Goal: Check status

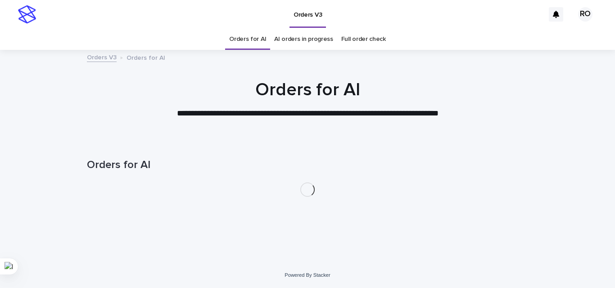
click at [294, 41] on link "AI orders in progress" at bounding box center [303, 39] width 59 height 21
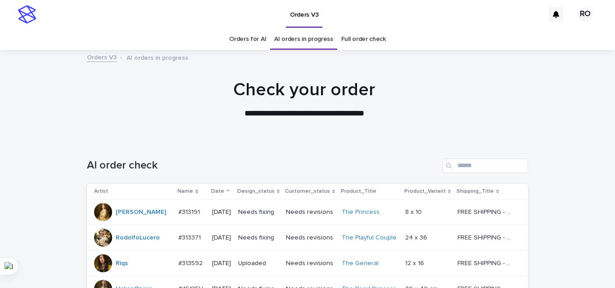
click at [212, 192] on p "Date" at bounding box center [217, 192] width 13 height 10
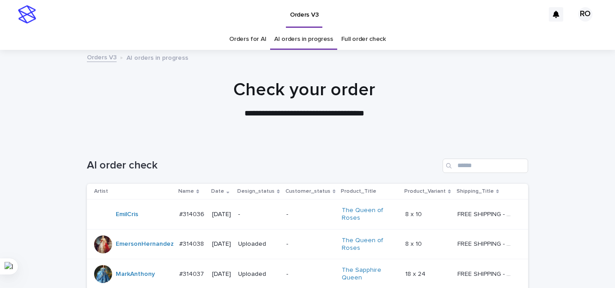
click at [231, 217] on p "[DATE]" at bounding box center [221, 215] width 19 height 8
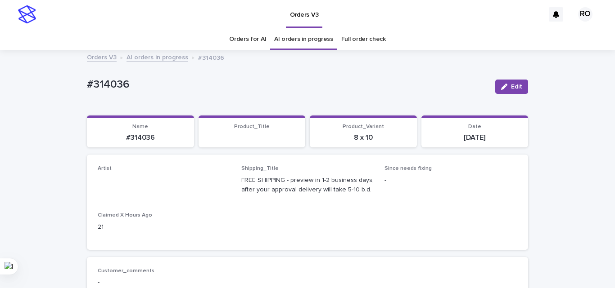
click at [244, 43] on link "Orders for AI" at bounding box center [247, 39] width 37 height 21
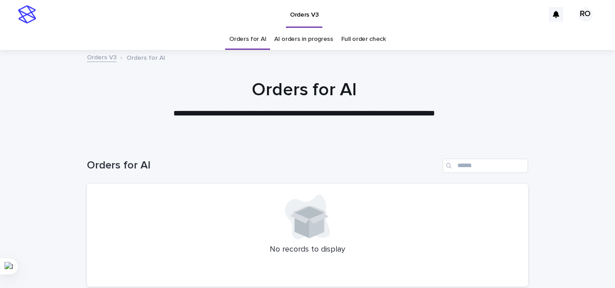
click at [554, 137] on div at bounding box center [304, 95] width 608 height 90
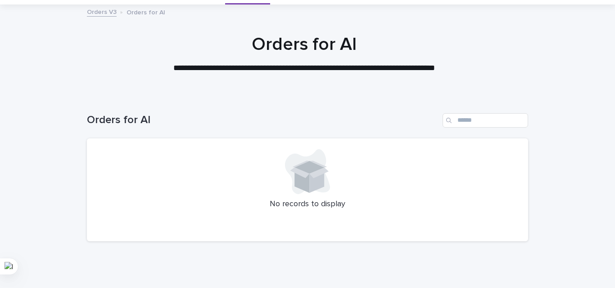
scroll to position [77, 0]
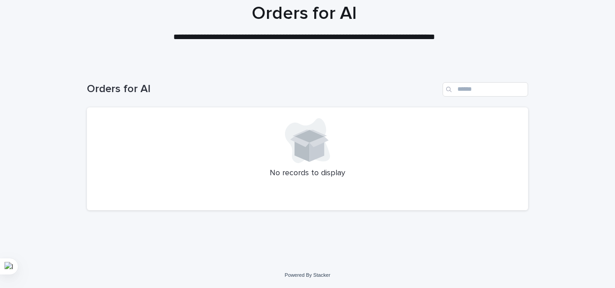
click at [404, 165] on div "No records to display" at bounding box center [307, 160] width 441 height 104
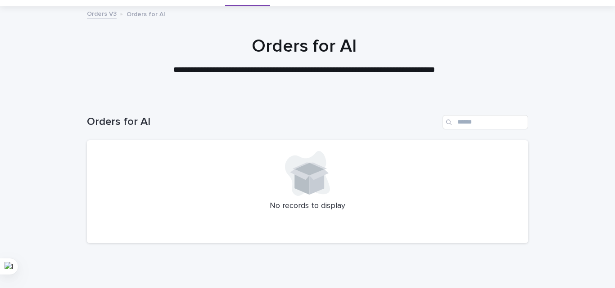
scroll to position [39, 0]
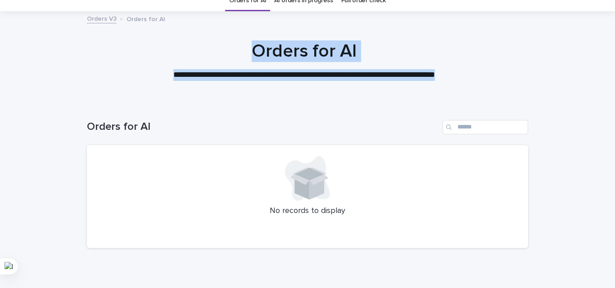
drag, startPoint x: 459, startPoint y: 68, endPoint x: 248, endPoint y: 49, distance: 211.5
click at [248, 49] on div "**********" at bounding box center [304, 61] width 450 height 41
click at [257, 47] on h1 "Orders for AI" at bounding box center [304, 52] width 441 height 22
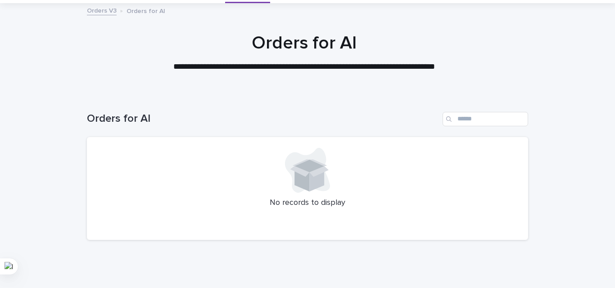
scroll to position [77, 0]
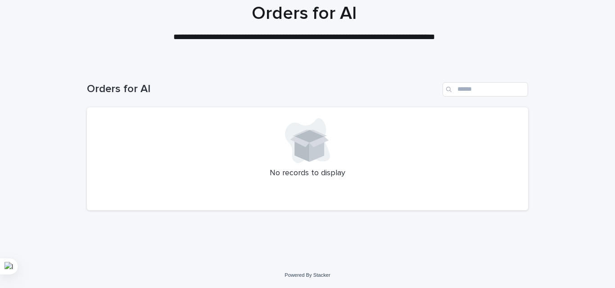
click at [597, 143] on div "Loading... Saving… Loading... Saving… Orders for AI No records to display" at bounding box center [307, 163] width 615 height 199
click at [582, 198] on div "Loading... Saving… Loading... Saving… Orders for AI No records to display" at bounding box center [307, 163] width 615 height 199
click at [532, 177] on div "Loading... Saving… Loading... Saving… Orders for AI No records to display" at bounding box center [307, 163] width 615 height 199
